Goal: Task Accomplishment & Management: Manage account settings

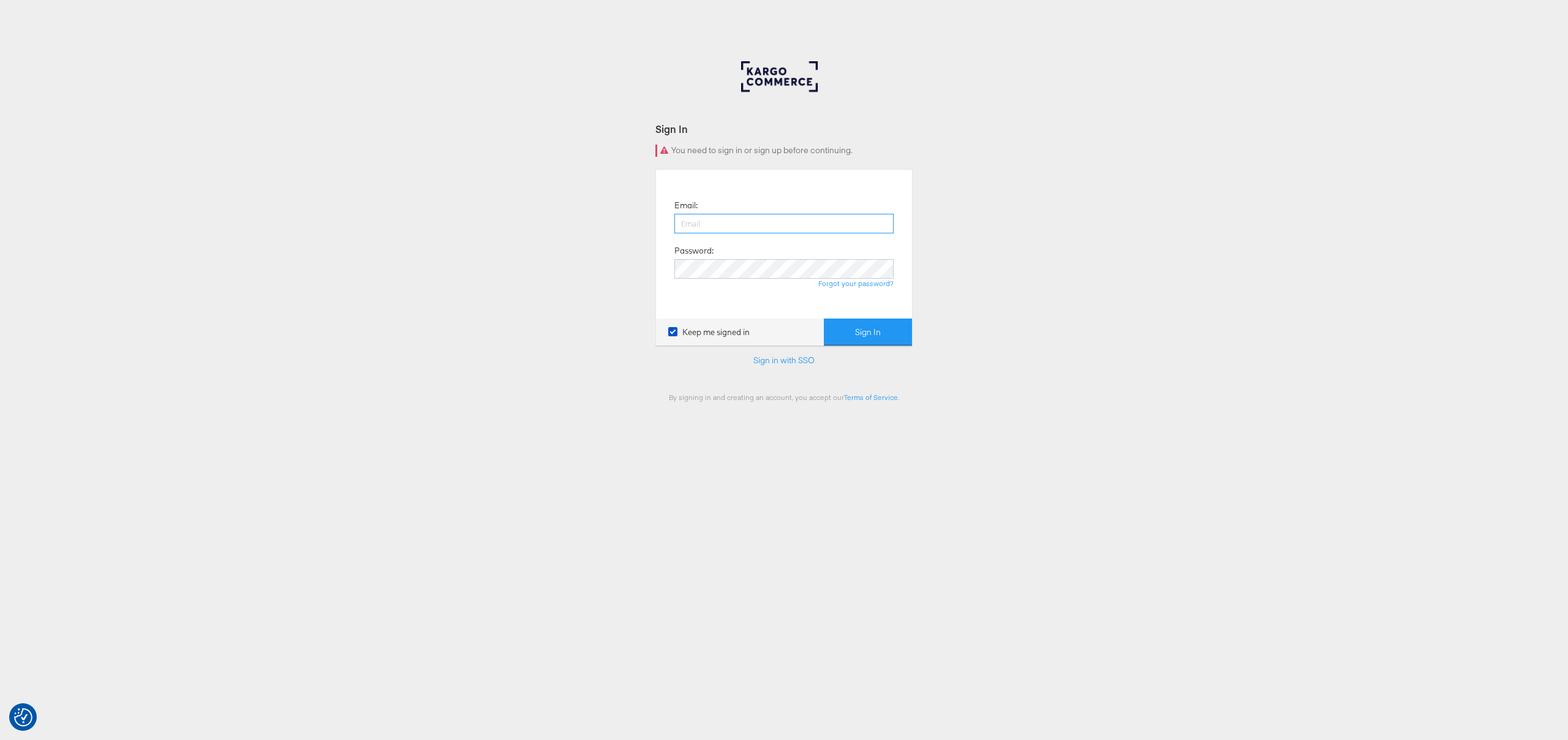
type input "chris.gallagher@kargo.com"
click at [849, 326] on button "Sign In" at bounding box center [868, 332] width 88 height 28
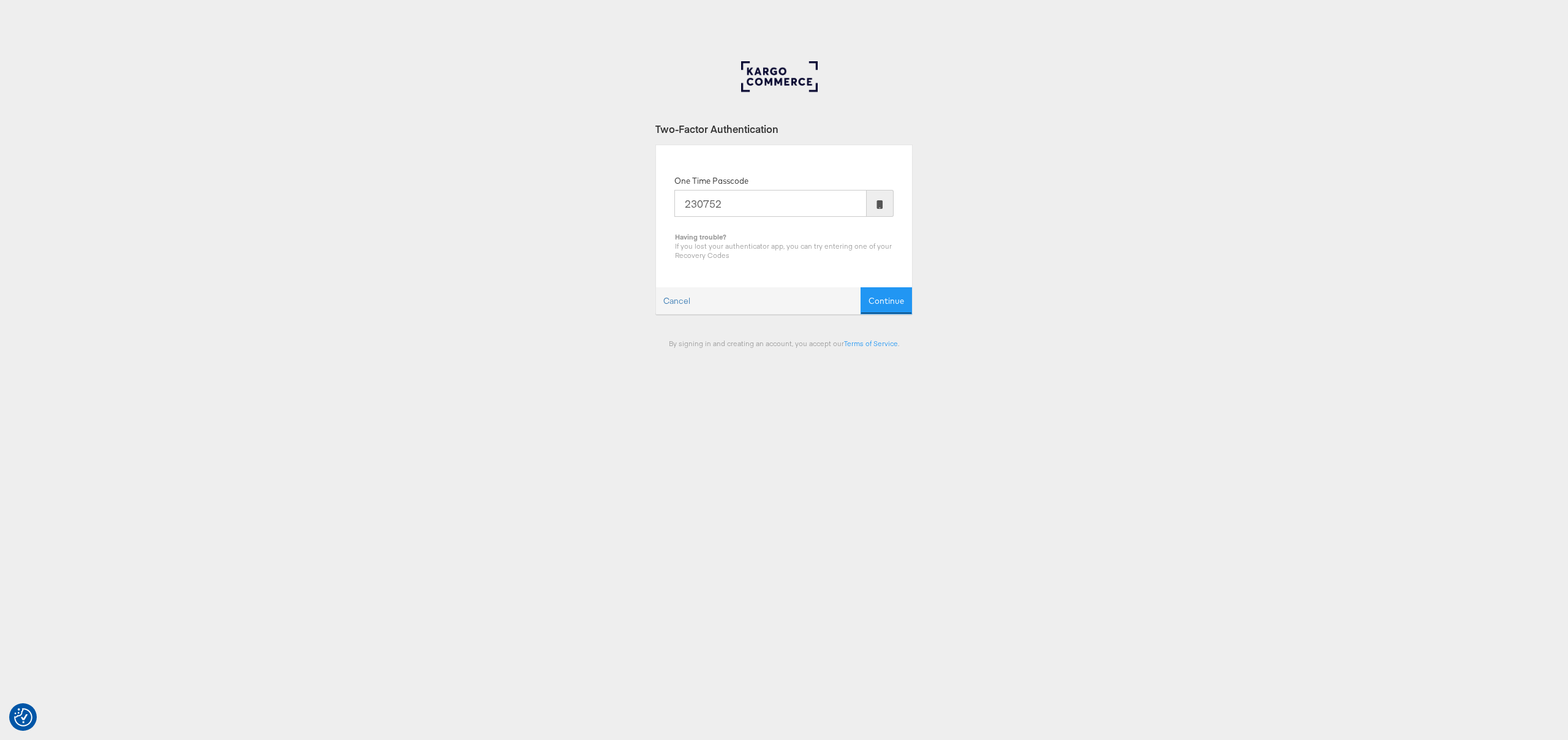
type input "230752"
click at [861, 287] on button "Continue" at bounding box center [886, 301] width 51 height 28
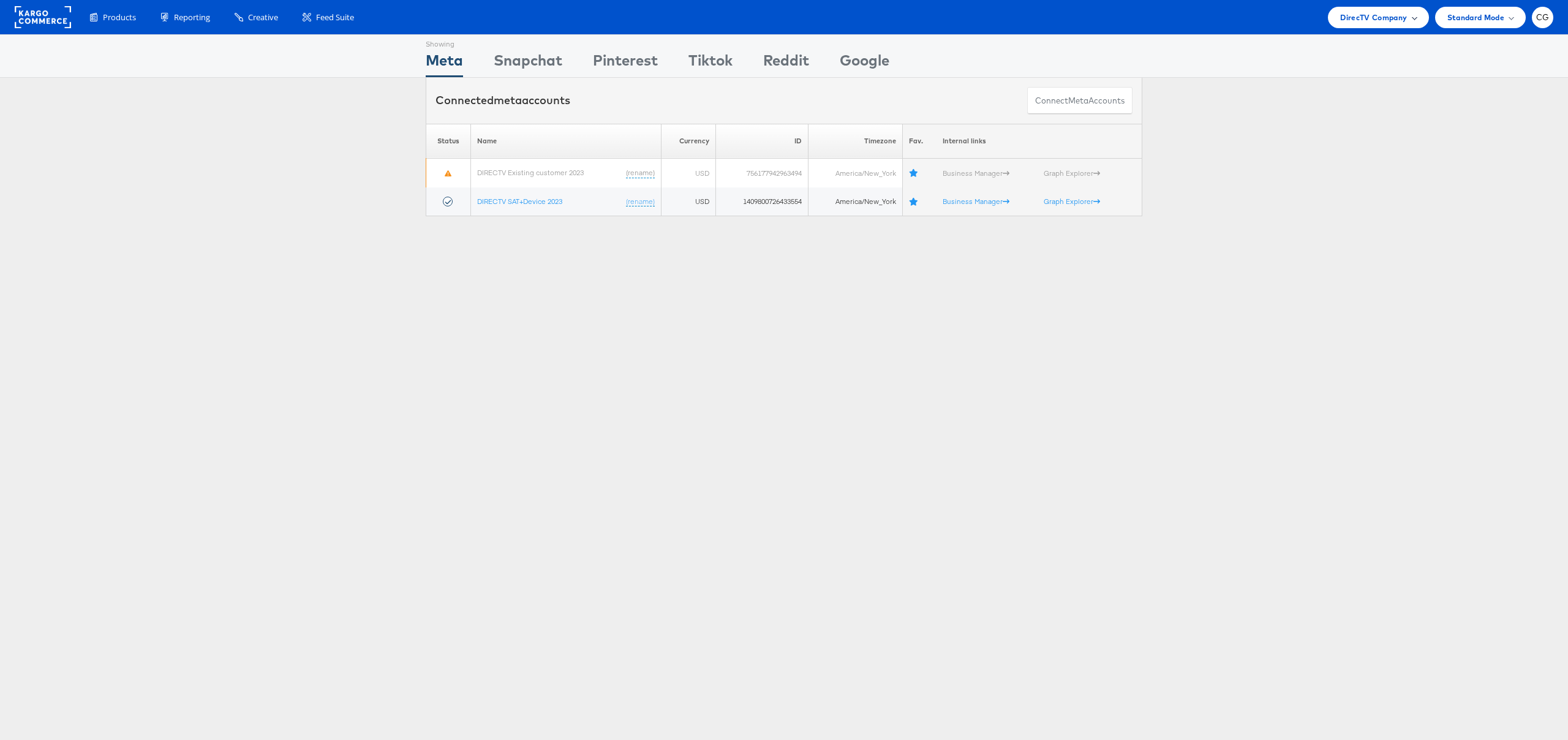
click at [1391, 21] on span "DirecTV Company" at bounding box center [1374, 17] width 67 height 13
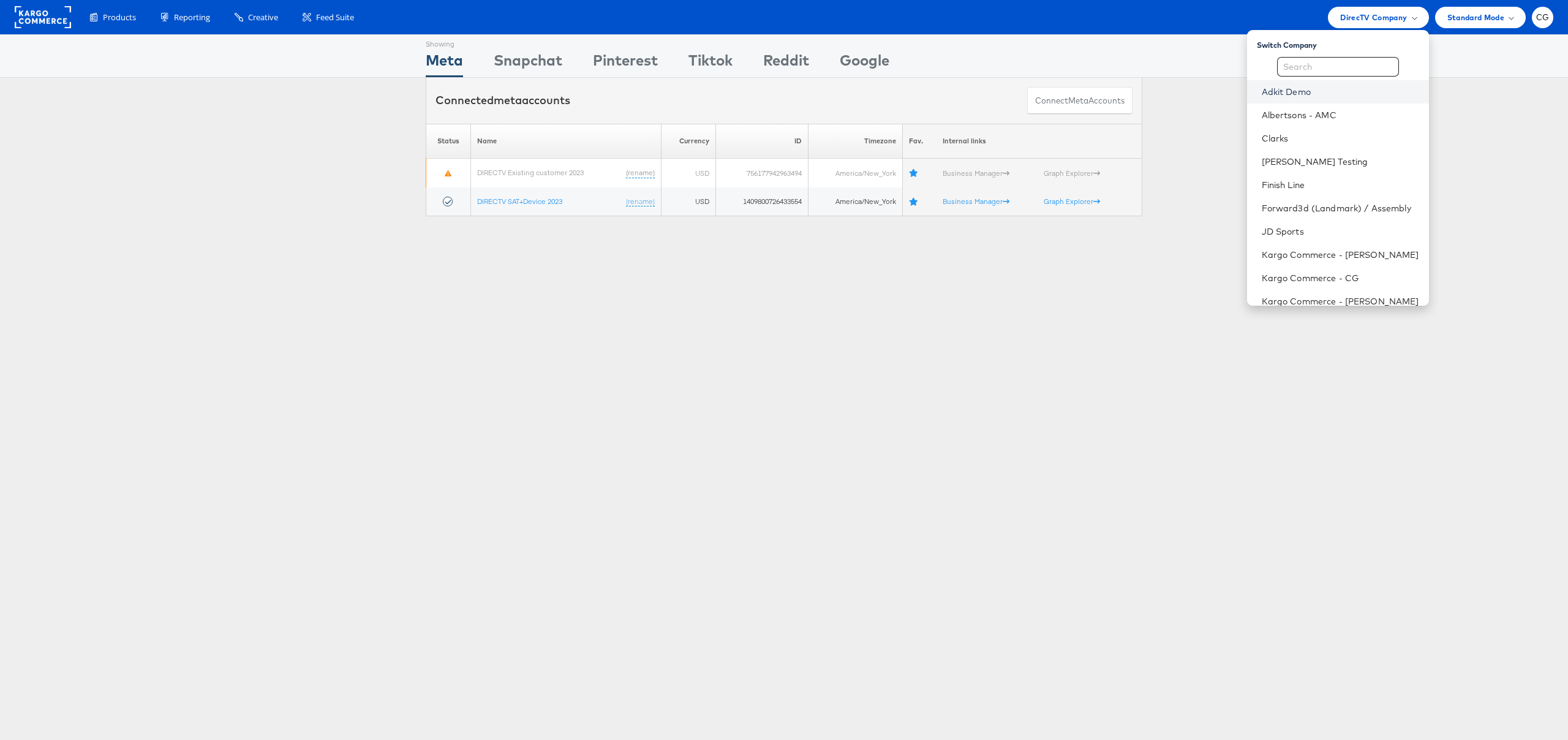
click at [1278, 91] on link "Adkit Demo" at bounding box center [1340, 92] width 157 height 12
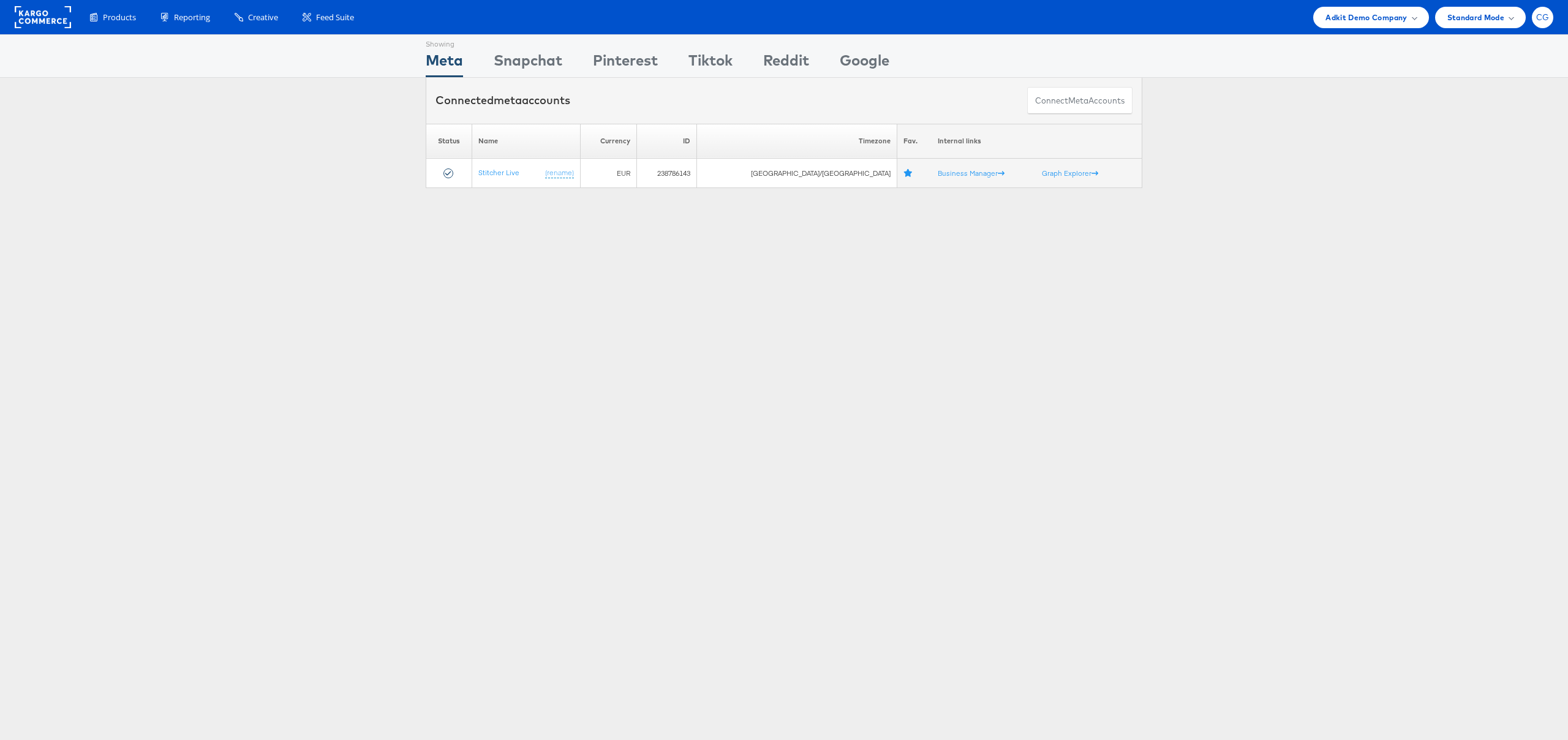
click at [1543, 21] on span "CG" at bounding box center [1542, 17] width 13 height 8
click at [1210, 73] on div "Showing Meta Showing Snapchat Showing Pinterest Showing Tiktok Showing Reddit S…" at bounding box center [784, 56] width 1568 height 44
click at [1205, 106] on div "Connected meta accounts Connect meta Accounts" at bounding box center [784, 100] width 1568 height 46
